Goal: Transaction & Acquisition: Book appointment/travel/reservation

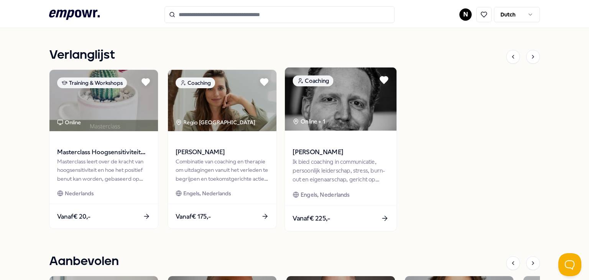
scroll to position [345, 0]
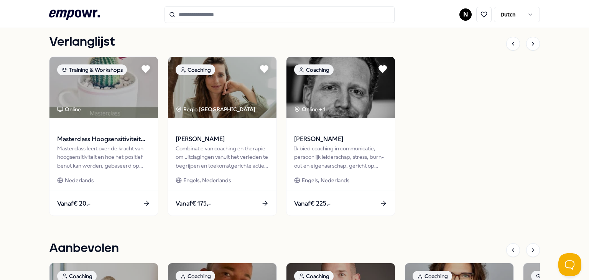
click at [213, 13] on input "Search for products, categories or subcategories" at bounding box center [279, 14] width 230 height 17
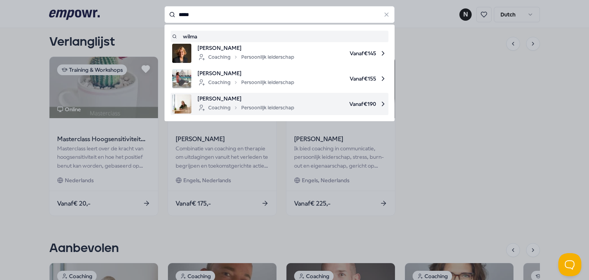
click at [224, 111] on div "Coaching Persoonlijk leiderschap" at bounding box center [245, 107] width 97 height 9
type input "*****"
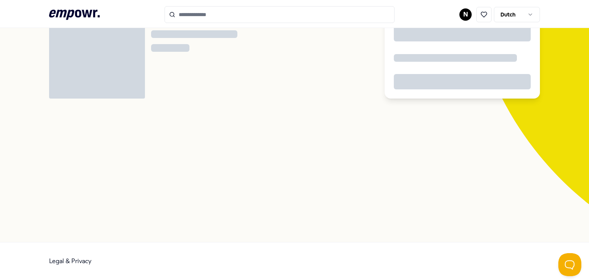
scroll to position [49, 0]
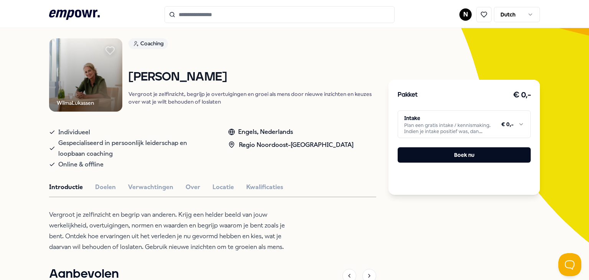
click at [108, 48] on icon at bounding box center [110, 51] width 8 height 8
click at [208, 11] on input "Search for products, categories or subcategories" at bounding box center [279, 14] width 230 height 17
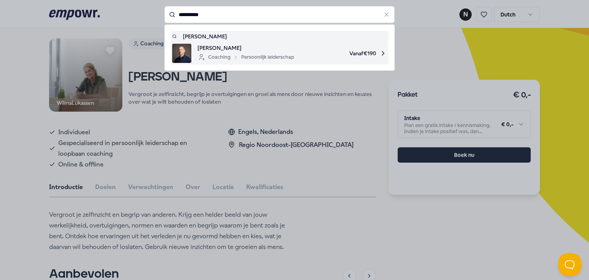
click at [208, 49] on span "[PERSON_NAME]" at bounding box center [245, 48] width 97 height 8
type input "**********"
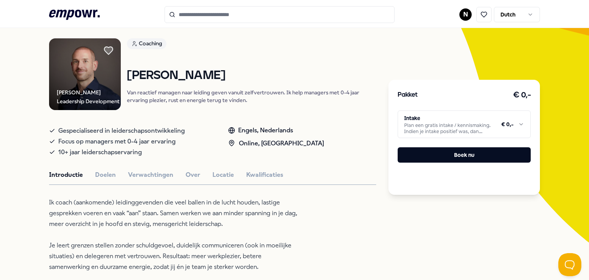
click at [107, 51] on icon at bounding box center [108, 51] width 8 height 8
click at [271, 23] on header ".empowr-logo_svg__cls-1{fill:#03032f} N Dutch" at bounding box center [294, 14] width 589 height 28
click at [268, 16] on input "Search for products, categories or subcategories" at bounding box center [279, 14] width 230 height 17
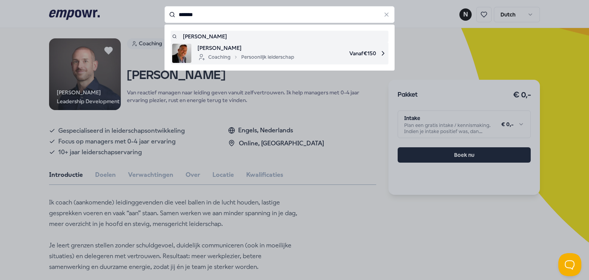
click at [217, 46] on span "[PERSON_NAME]" at bounding box center [245, 48] width 97 height 8
type input "*******"
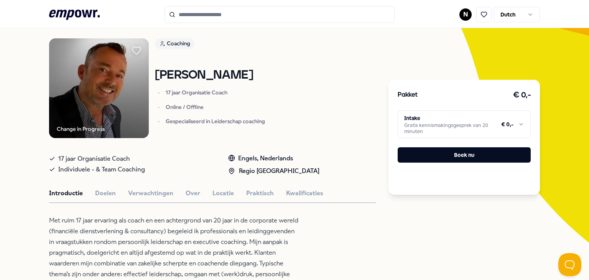
click at [135, 51] on icon at bounding box center [136, 51] width 8 height 8
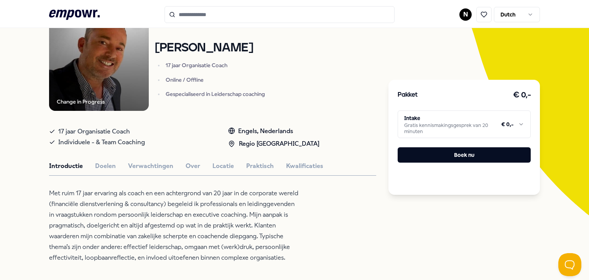
scroll to position [87, 0]
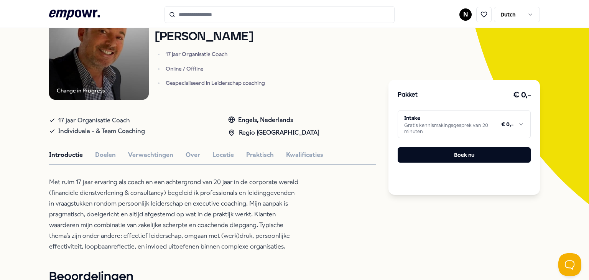
click at [522, 124] on html ".empowr-logo_svg__cls-1{fill:#03032f} N Dutch Alle categorieën Self-care librar…" at bounding box center [294, 140] width 589 height 280
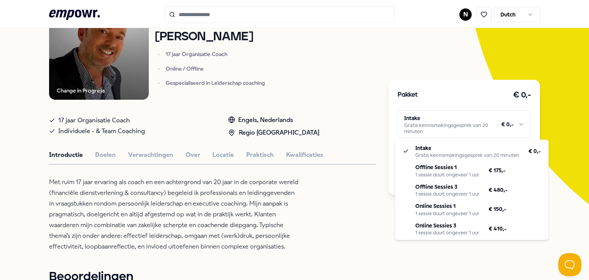
click at [175, 199] on html ".empowr-logo_svg__cls-1{fill:#03032f} N Dutch Alle categorieën Self-care librar…" at bounding box center [294, 140] width 589 height 280
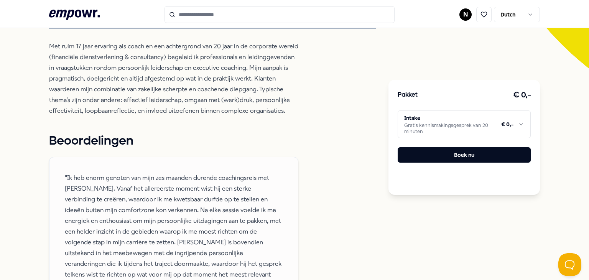
scroll to position [49, 0]
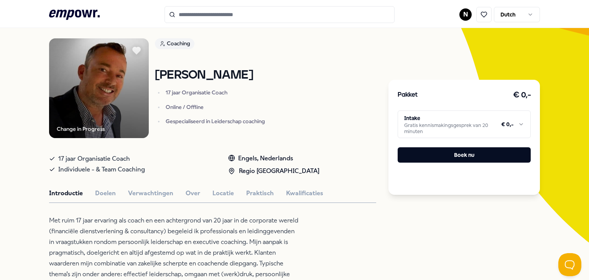
click at [465, 19] on html ".empowr-logo_svg__cls-1{fill:#03032f} N Dutch Alle categorieën Self-care librar…" at bounding box center [294, 140] width 589 height 280
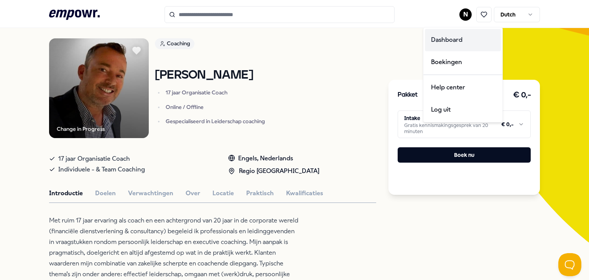
click at [453, 41] on div "Dashboard" at bounding box center [463, 40] width 76 height 22
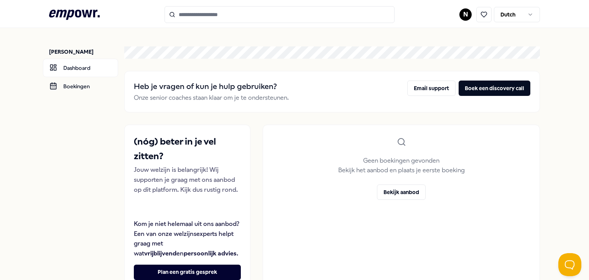
click at [79, 22] on div ".empowr-logo_svg__cls-1{fill:#03032f} N Dutch" at bounding box center [294, 14] width 491 height 17
click at [79, 20] on icon ".empowr-logo_svg__cls-1{fill:#03032f}" at bounding box center [74, 15] width 51 height 14
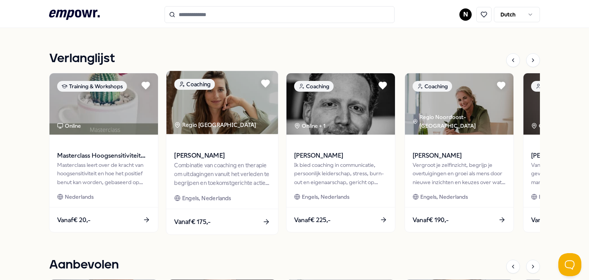
scroll to position [345, 0]
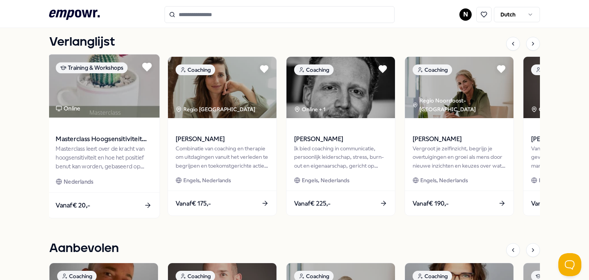
click at [148, 69] on icon at bounding box center [147, 67] width 10 height 10
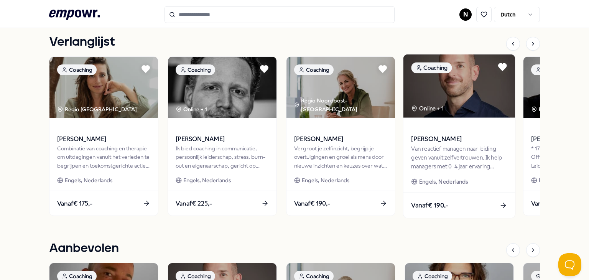
click at [437, 172] on div "David Buirs Van reactief managen naar leiding geven vanuit zelfvertrouwen. Ik h…" at bounding box center [459, 155] width 112 height 75
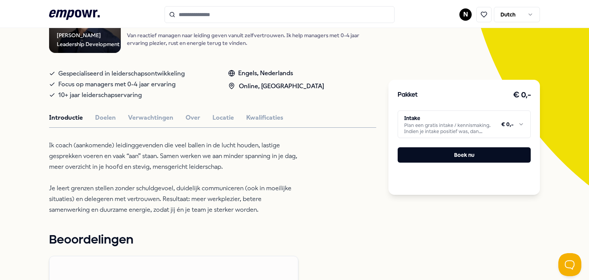
scroll to position [87, 0]
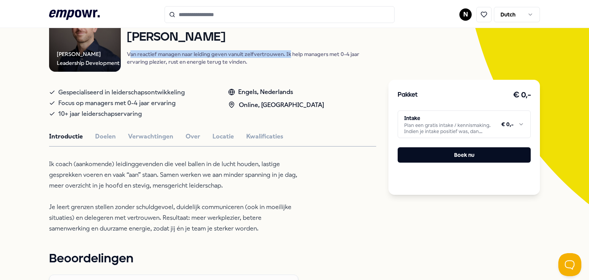
drag, startPoint x: 128, startPoint y: 54, endPoint x: 288, endPoint y: 56, distance: 159.4
click at [288, 56] on p "Van reactief managen naar leiding geven vanuit zelfvertrouwen. Ik help managers…" at bounding box center [251, 57] width 249 height 15
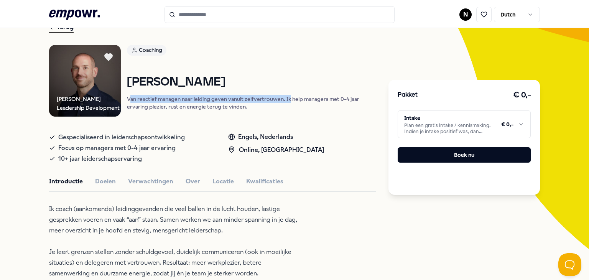
scroll to position [0, 0]
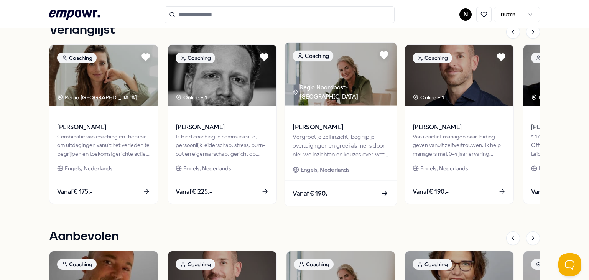
scroll to position [345, 0]
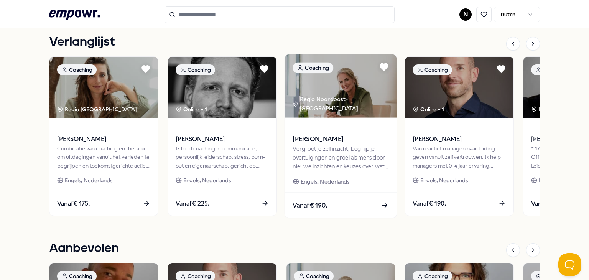
click at [363, 178] on div "Engels, Nederlands" at bounding box center [340, 181] width 96 height 9
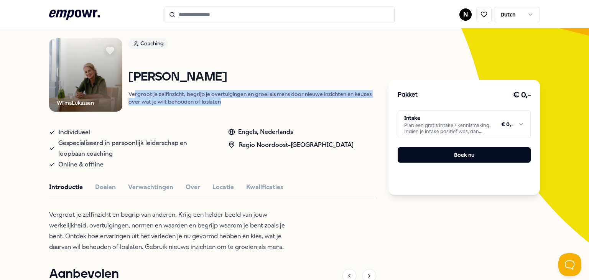
drag, startPoint x: 132, startPoint y: 93, endPoint x: 287, endPoint y: 101, distance: 155.4
click at [287, 101] on p "Vergroot je zelfinzicht, begrijp je overtuigingen en groei als mens door nieuwe…" at bounding box center [252, 97] width 248 height 15
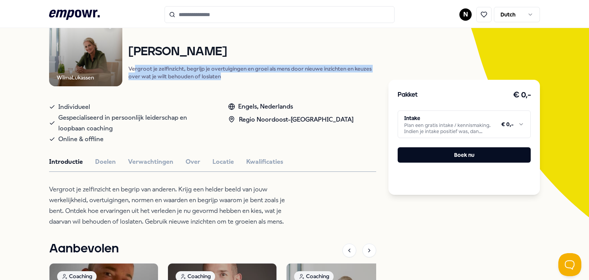
scroll to position [87, 0]
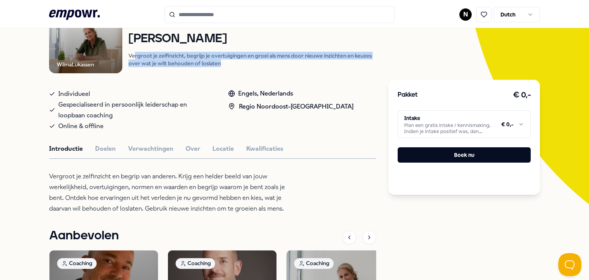
drag, startPoint x: 48, startPoint y: 175, endPoint x: 296, endPoint y: 205, distance: 249.8
click at [296, 205] on div "WilmaLukassen Coaching Wilma Lukassen Vergroot je zelfinzicht, begrijp je overt…" at bounding box center [212, 208] width 327 height 417
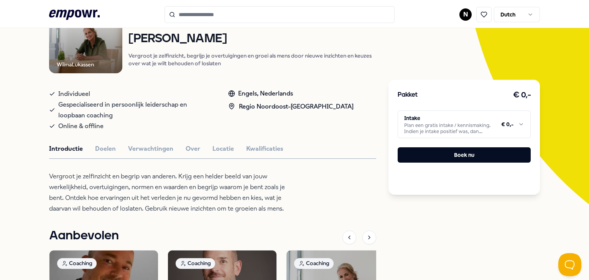
click at [109, 153] on div "WilmaLukassen Coaching Wilma Lukassen Vergroot je zelfinzicht, begrijp je overt…" at bounding box center [212, 208] width 327 height 417
click at [107, 146] on button "Doelen" at bounding box center [105, 149] width 21 height 10
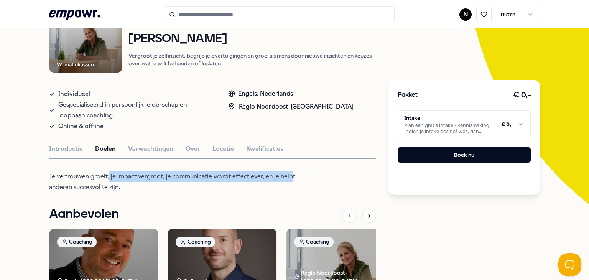
drag, startPoint x: 106, startPoint y: 176, endPoint x: 286, endPoint y: 177, distance: 180.5
click at [286, 177] on p "Je vertrouwen groeit, je impact vergroot, je communicatie wordt effectiever, en…" at bounding box center [173, 181] width 249 height 21
click at [158, 152] on button "Verwachtingen" at bounding box center [150, 149] width 45 height 10
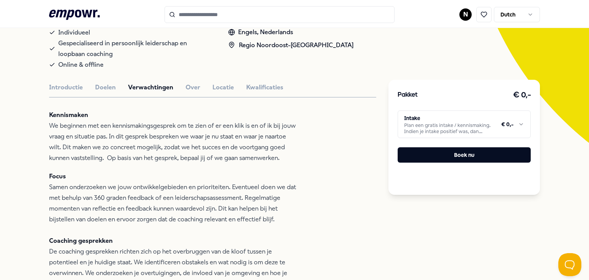
scroll to position [164, 0]
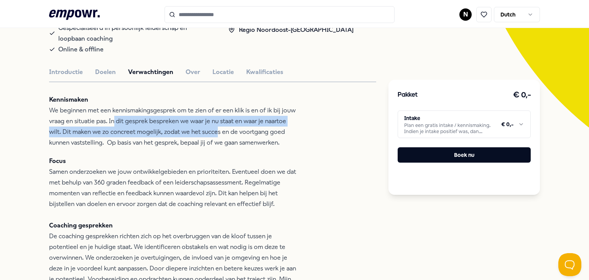
drag, startPoint x: 111, startPoint y: 120, endPoint x: 213, endPoint y: 130, distance: 102.8
click at [213, 130] on p "Kennismaken We beginnen met een kennismakingsgesprek om te zien of er een klik …" at bounding box center [173, 121] width 249 height 54
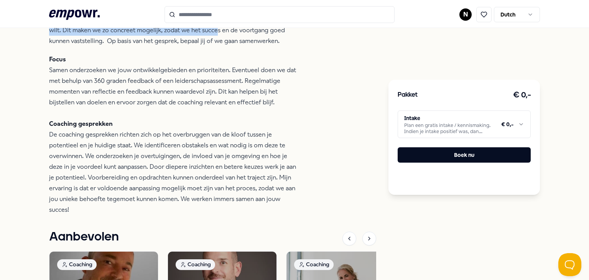
scroll to position [279, 0]
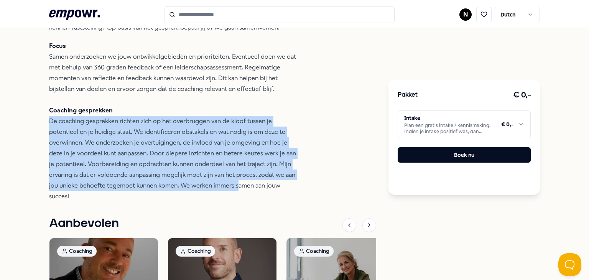
drag, startPoint x: 47, startPoint y: 122, endPoint x: 235, endPoint y: 189, distance: 199.6
click at [235, 189] on p "Focus Samen onderzoeken we jouw ontwikkelgebieden en prioriteiten. Eventueel do…" at bounding box center [173, 121] width 249 height 161
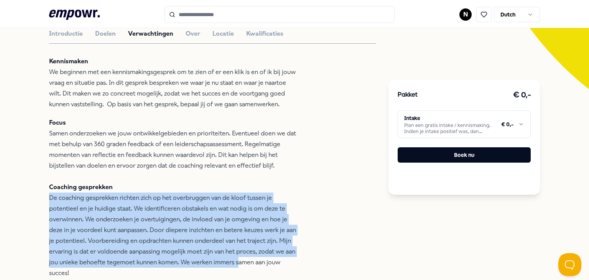
scroll to position [164, 0]
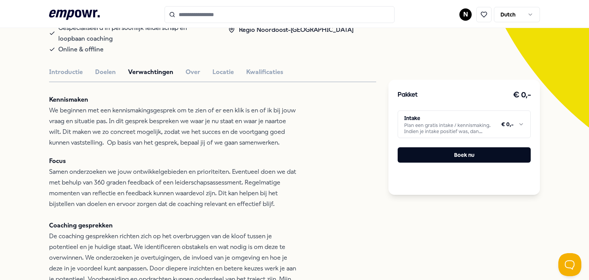
click at [190, 80] on div "WilmaLukassen Coaching Wilma Lukassen Vergroot je zelfinzicht, begrijp je overt…" at bounding box center [212, 221] width 327 height 596
click at [190, 74] on button "Over" at bounding box center [192, 72] width 15 height 10
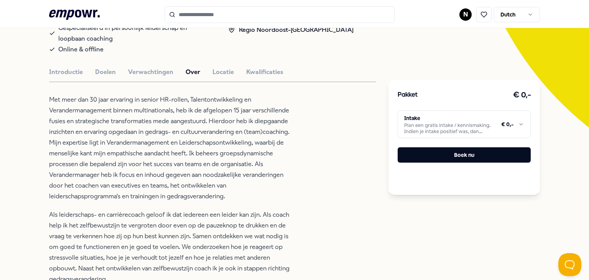
click at [211, 65] on div "WilmaLukassen Coaching Wilma Lukassen Vergroot je zelfinzicht, begrijp je overt…" at bounding box center [212, 205] width 327 height 564
click at [221, 70] on button "Locatie" at bounding box center [222, 72] width 21 height 10
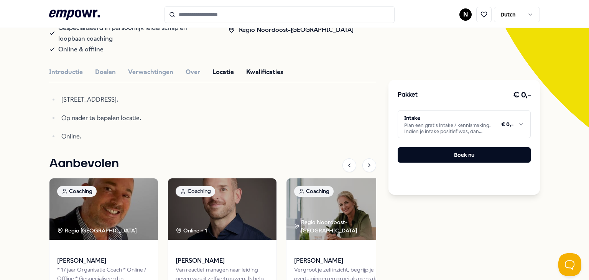
click at [253, 71] on button "Kwalificaties" at bounding box center [264, 72] width 37 height 10
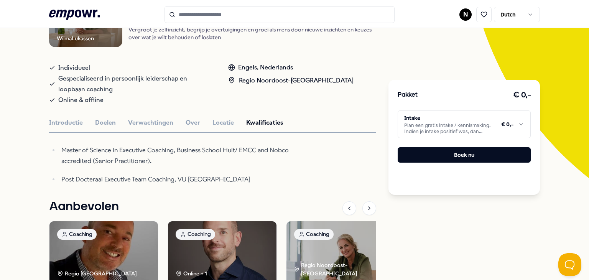
scroll to position [0, 0]
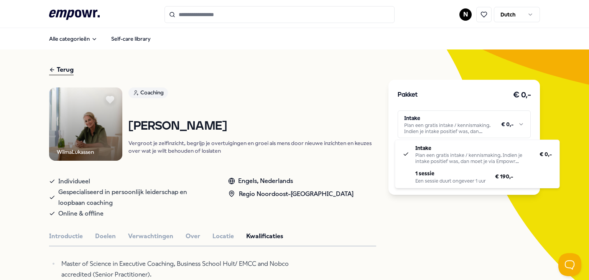
click at [487, 127] on html ".empowr-logo_svg__cls-1{fill:#03032f} N Dutch Alle categorieën Self-care librar…" at bounding box center [294, 140] width 589 height 280
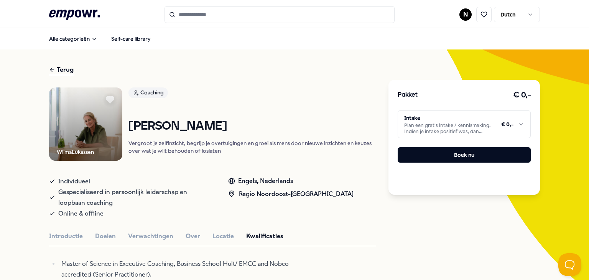
click at [477, 123] on html ".empowr-logo_svg__cls-1{fill:#03032f} N Dutch Alle categorieën Self-care librar…" at bounding box center [294, 140] width 589 height 280
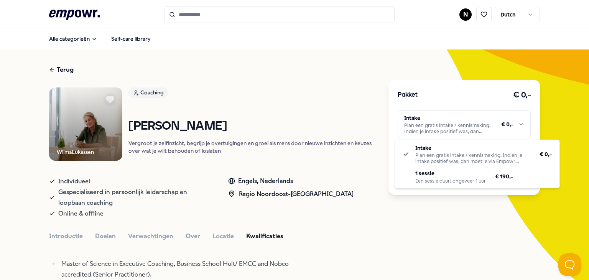
click at [480, 129] on html ".empowr-logo_svg__cls-1{fill:#03032f} N Dutch Alle categorieën Self-care librar…" at bounding box center [294, 140] width 589 height 280
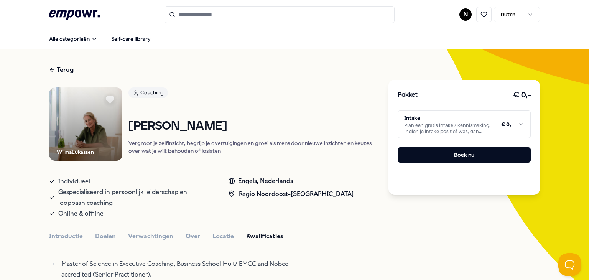
click at [480, 129] on html ".empowr-logo_svg__cls-1{fill:#03032f} N Dutch Alle categorieën Self-care librar…" at bounding box center [294, 140] width 589 height 280
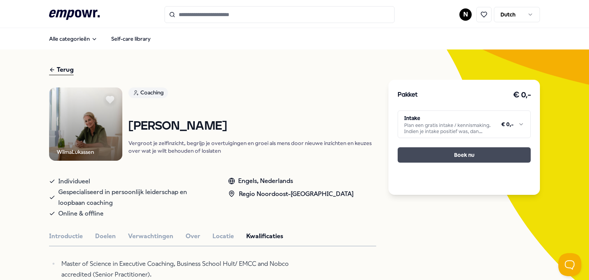
click at [424, 155] on button "Boek nu" at bounding box center [463, 154] width 133 height 15
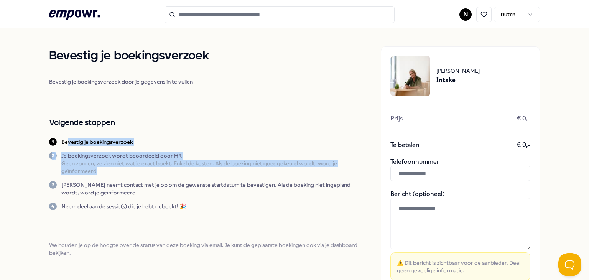
drag, startPoint x: 132, startPoint y: 172, endPoint x: 65, endPoint y: 137, distance: 75.9
click at [65, 137] on div "Bevestig je boekingsverzoek Bevestig je boekingsverzoek door je gegevens in te …" at bounding box center [207, 151] width 316 height 210
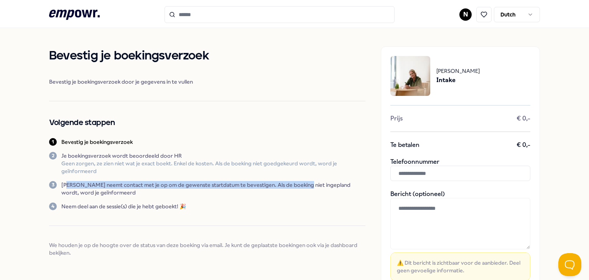
drag, startPoint x: 65, startPoint y: 185, endPoint x: 304, endPoint y: 187, distance: 238.8
click at [304, 186] on p "[PERSON_NAME] neemt contact met je op om de gewenste startdatum te bevestigen. …" at bounding box center [213, 188] width 304 height 15
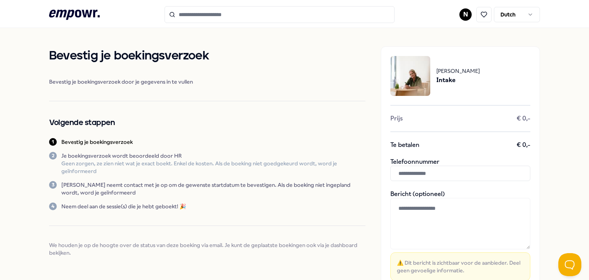
click at [229, 207] on div "4 Neem deel aan de sessie(s) die je hebt geboekt! 🎉" at bounding box center [207, 206] width 316 height 8
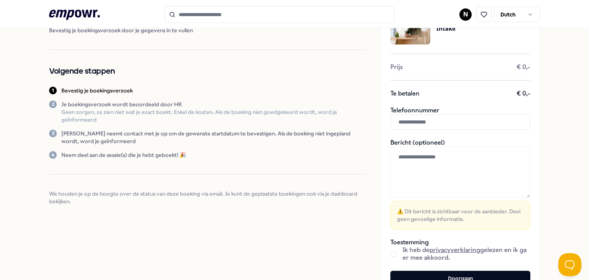
scroll to position [38, 0]
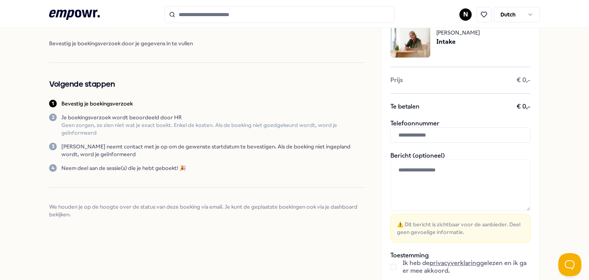
click at [429, 139] on input "text" at bounding box center [460, 134] width 140 height 15
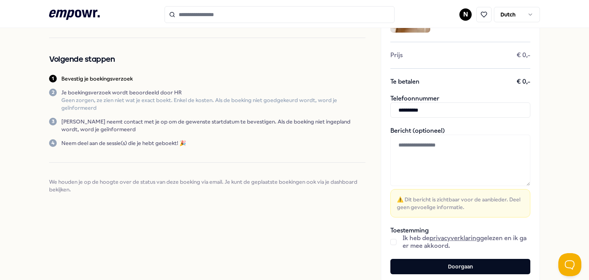
scroll to position [77, 0]
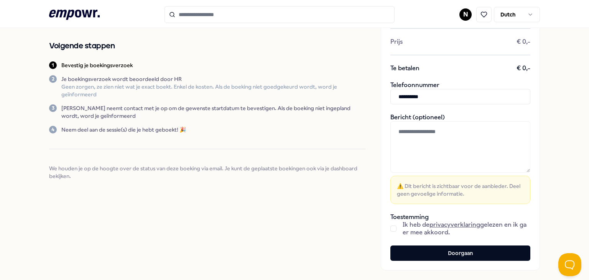
type input "**********"
click at [393, 229] on div "Ik heb de privacyverklaring gelezen en ik ga er mee akkoord." at bounding box center [460, 228] width 140 height 15
click at [390, 229] on button "button" at bounding box center [393, 228] width 6 height 6
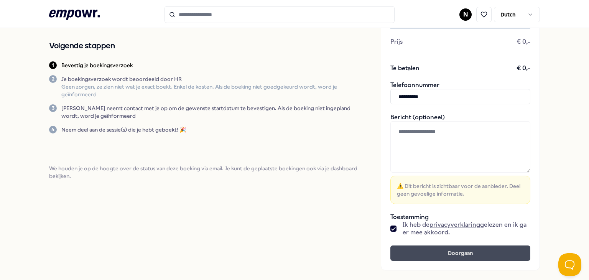
click at [451, 254] on button "Doorgaan" at bounding box center [460, 252] width 140 height 15
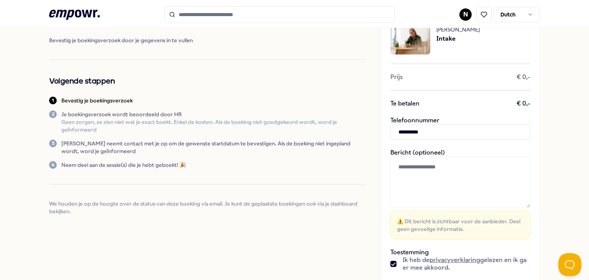
scroll to position [0, 0]
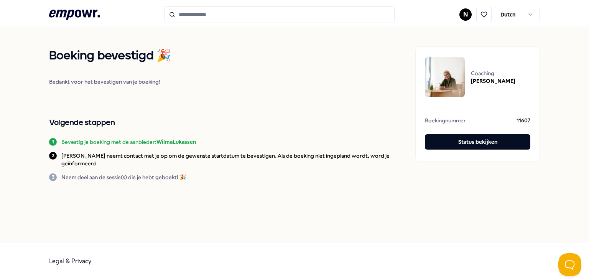
click at [479, 82] on span "[PERSON_NAME]" at bounding box center [493, 81] width 44 height 8
click at [466, 82] on div "Coaching [PERSON_NAME]" at bounding box center [477, 77] width 105 height 42
click at [445, 85] on img at bounding box center [445, 77] width 40 height 40
click at [505, 83] on span "[PERSON_NAME]" at bounding box center [493, 81] width 44 height 8
click at [274, 15] on input "Search for products, categories or subcategories" at bounding box center [279, 14] width 230 height 17
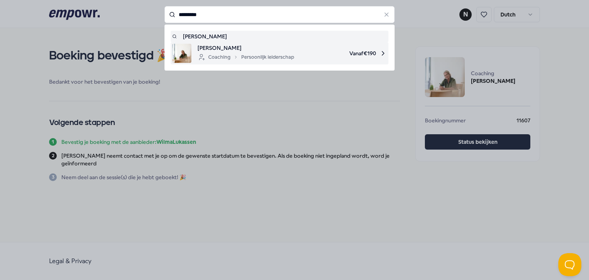
click at [193, 58] on div "[PERSON_NAME] Coaching Persoonlijk leiderschap Vanaf € 190" at bounding box center [279, 53] width 215 height 19
type input "*********"
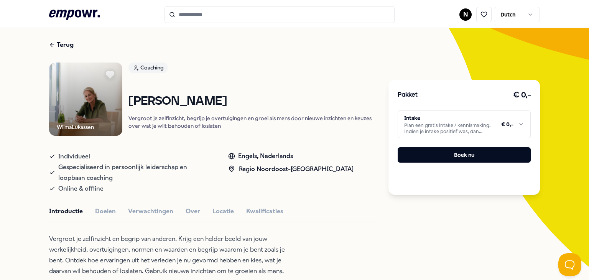
scroll to position [38, 0]
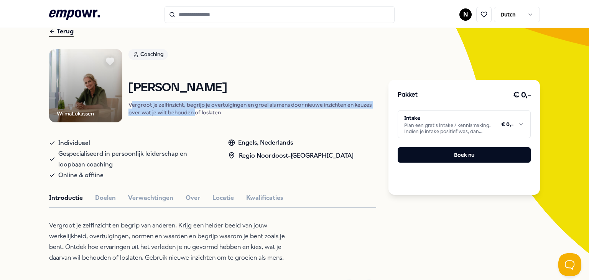
drag, startPoint x: 127, startPoint y: 105, endPoint x: 192, endPoint y: 115, distance: 65.0
click at [192, 115] on p "Vergroot je zelfinzicht, begrijp je overtuigingen en groei als mens door nieuwe…" at bounding box center [252, 108] width 248 height 15
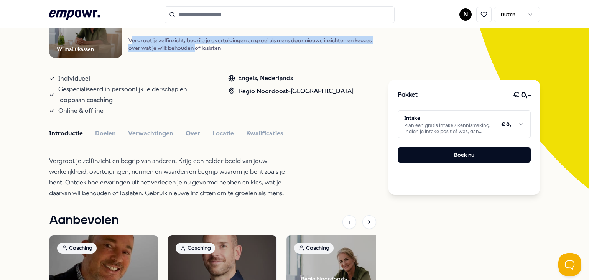
scroll to position [115, 0]
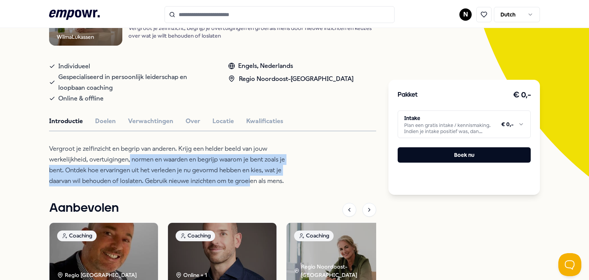
drag, startPoint x: 127, startPoint y: 160, endPoint x: 179, endPoint y: 181, distance: 55.7
click at [238, 182] on p "Vergroot je zelfinzicht en begrip van anderen. Krijg een helder beeld van jouw …" at bounding box center [173, 164] width 249 height 43
click at [150, 181] on p "Vergroot je zelfinzicht en begrip van anderen. Krijg een helder beeld van jouw …" at bounding box center [173, 164] width 249 height 43
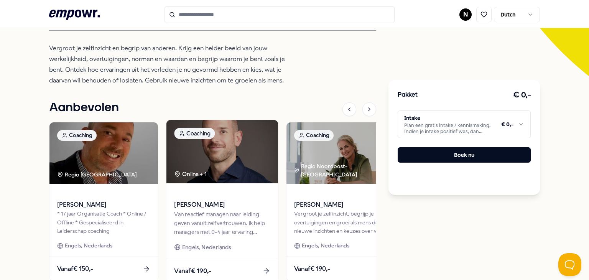
scroll to position [230, 0]
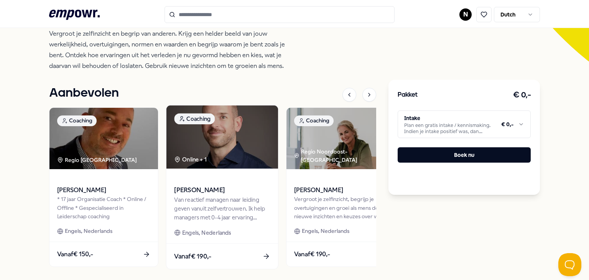
click at [185, 200] on div "Van reactief managen naar leiding geven vanuit zelfvertrouwen. Ik help managers…" at bounding box center [222, 208] width 96 height 26
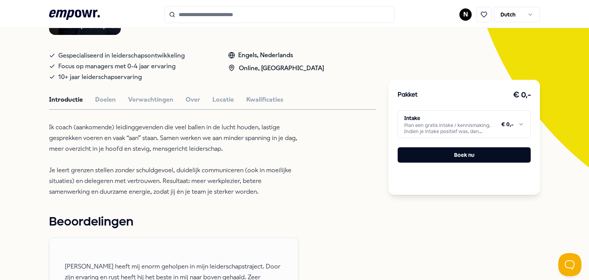
scroll to position [126, 0]
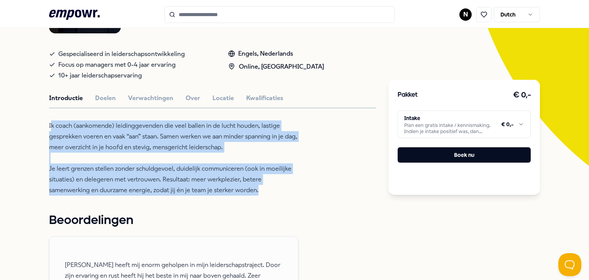
drag, startPoint x: 47, startPoint y: 122, endPoint x: 301, endPoint y: 192, distance: 263.2
click at [285, 193] on p "Ik coach (aankomende) leidinggevenden die veel ballen in de lucht houden, lasti…" at bounding box center [173, 157] width 249 height 75
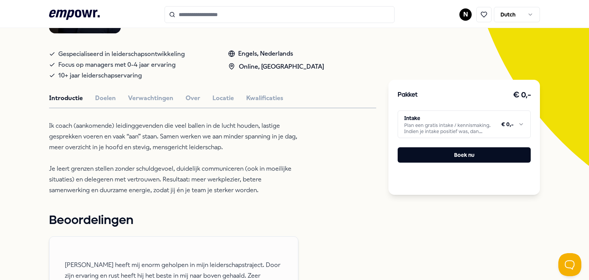
scroll to position [0, 0]
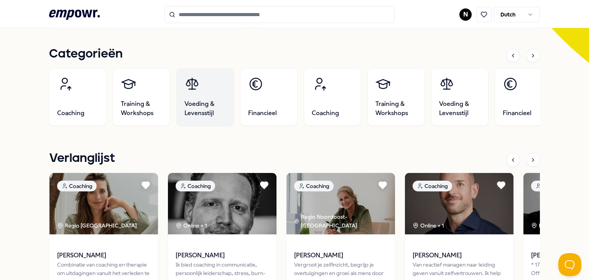
scroll to position [307, 0]
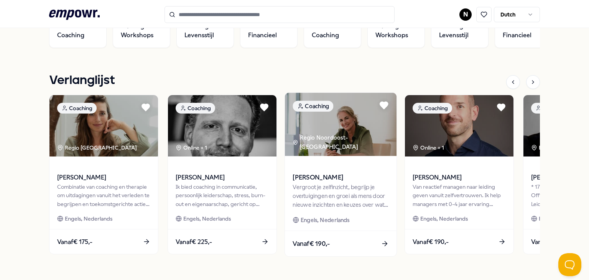
click at [353, 190] on div "Vergroot je zelfinzicht, begrijp je overtuigingen en groei als mens door nieuwe…" at bounding box center [340, 195] width 96 height 26
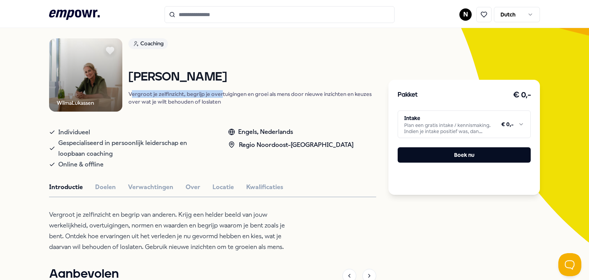
drag, startPoint x: 129, startPoint y: 94, endPoint x: 218, endPoint y: 92, distance: 88.9
click at [218, 92] on p "Vergroot je zelfinzicht, begrijp je overtuigingen en groei als mens door nieuwe…" at bounding box center [252, 97] width 248 height 15
click at [214, 106] on div "Coaching [PERSON_NAME] je zelfinzicht, begrijp je overtuigingen en groei als me…" at bounding box center [252, 74] width 248 height 73
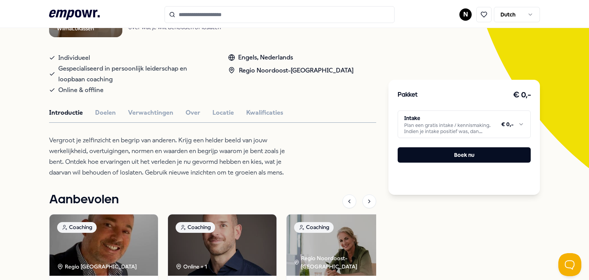
scroll to position [126, 0]
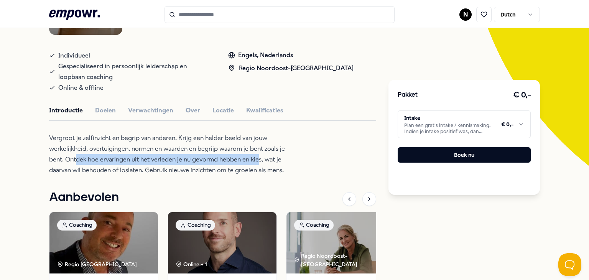
drag, startPoint x: 73, startPoint y: 160, endPoint x: 255, endPoint y: 162, distance: 182.0
click at [255, 162] on p "Vergroot je zelfinzicht en begrip van anderen. Krijg een helder beeld van jouw …" at bounding box center [173, 154] width 249 height 43
click at [110, 114] on button "Doelen" at bounding box center [105, 110] width 21 height 10
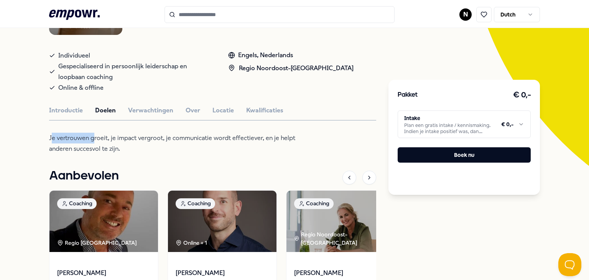
drag, startPoint x: 48, startPoint y: 138, endPoint x: 92, endPoint y: 138, distance: 44.5
click at [92, 138] on p "Je vertrouwen groeit, je impact vergroot, je communicatie wordt effectiever, en…" at bounding box center [173, 143] width 249 height 21
drag, startPoint x: 129, startPoint y: 140, endPoint x: 133, endPoint y: 138, distance: 4.5
click at [129, 140] on p "Je vertrouwen groeit, je impact vergroot, je communicatie wordt effectiever, en…" at bounding box center [173, 143] width 249 height 21
click at [158, 111] on button "Verwachtingen" at bounding box center [150, 110] width 45 height 10
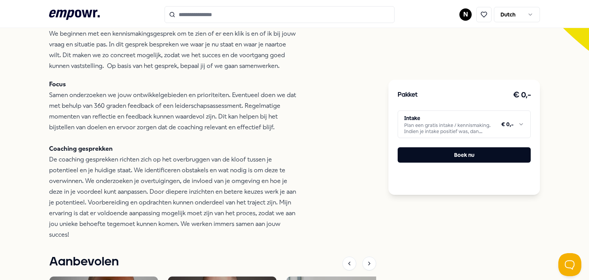
scroll to position [0, 0]
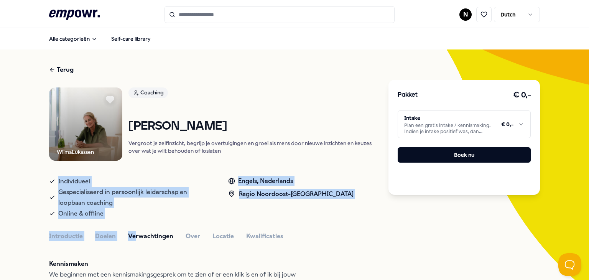
drag, startPoint x: 131, startPoint y: 224, endPoint x: 43, endPoint y: 181, distance: 98.2
click at [82, 214] on span "Online & offline" at bounding box center [80, 213] width 45 height 11
drag, startPoint x: 113, startPoint y: 212, endPoint x: 43, endPoint y: 181, distance: 77.0
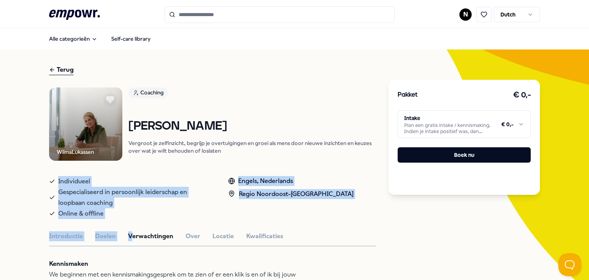
click at [98, 190] on span "Gespecialiseerd in persoonlijk leiderschap en loopbaan coaching" at bounding box center [135, 197] width 154 height 21
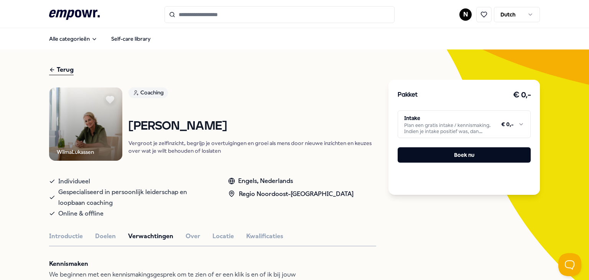
click at [57, 71] on div "Terug" at bounding box center [61, 70] width 25 height 10
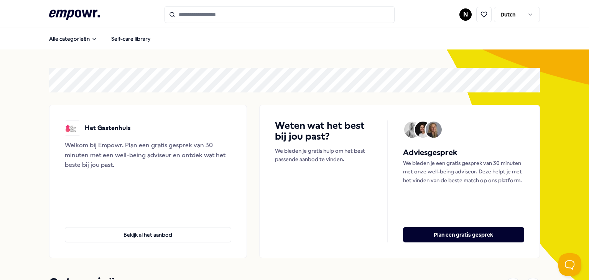
click at [77, 11] on icon at bounding box center [74, 15] width 51 height 10
click at [72, 11] on icon ".empowr-logo_svg__cls-1{fill:#03032f}" at bounding box center [74, 15] width 51 height 14
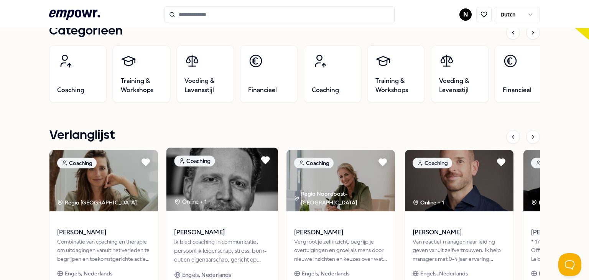
scroll to position [206, 0]
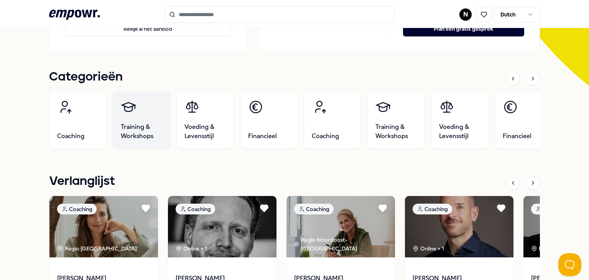
click at [140, 122] on span "Training & Workshops" at bounding box center [141, 131] width 41 height 18
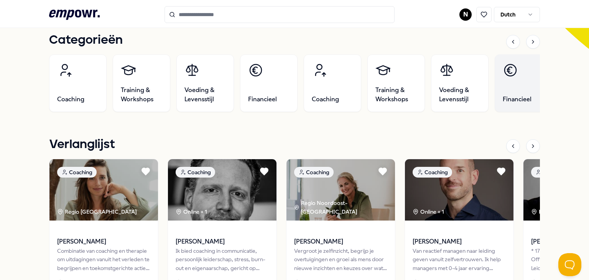
scroll to position [230, 0]
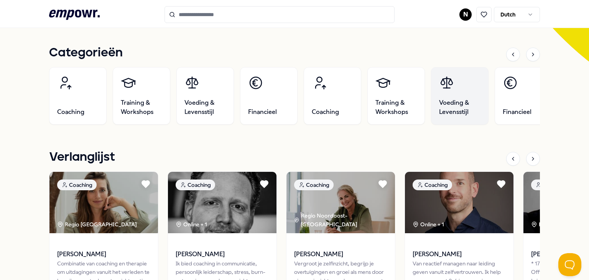
click at [470, 113] on span "Voeding & Levensstijl" at bounding box center [459, 107] width 41 height 18
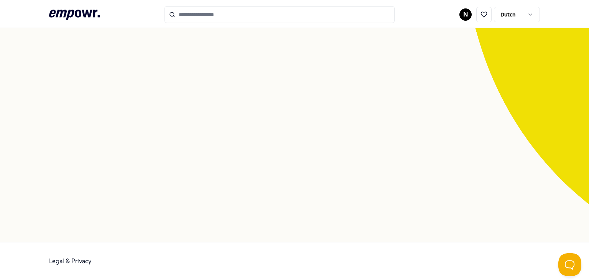
scroll to position [49, 0]
